Goal: Communication & Community: Ask a question

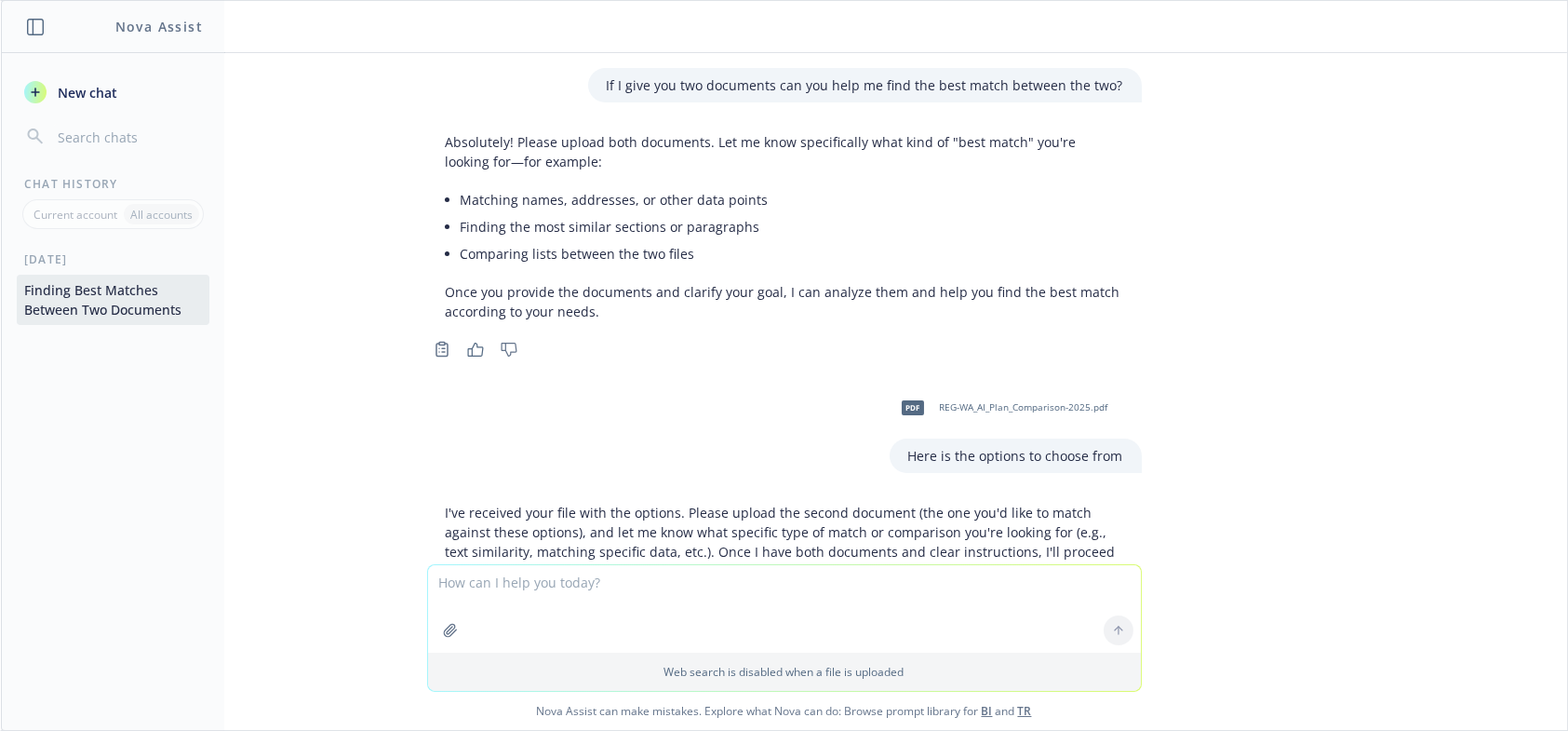
scroll to position [1739, 0]
